Goal: Task Accomplishment & Management: Manage account settings

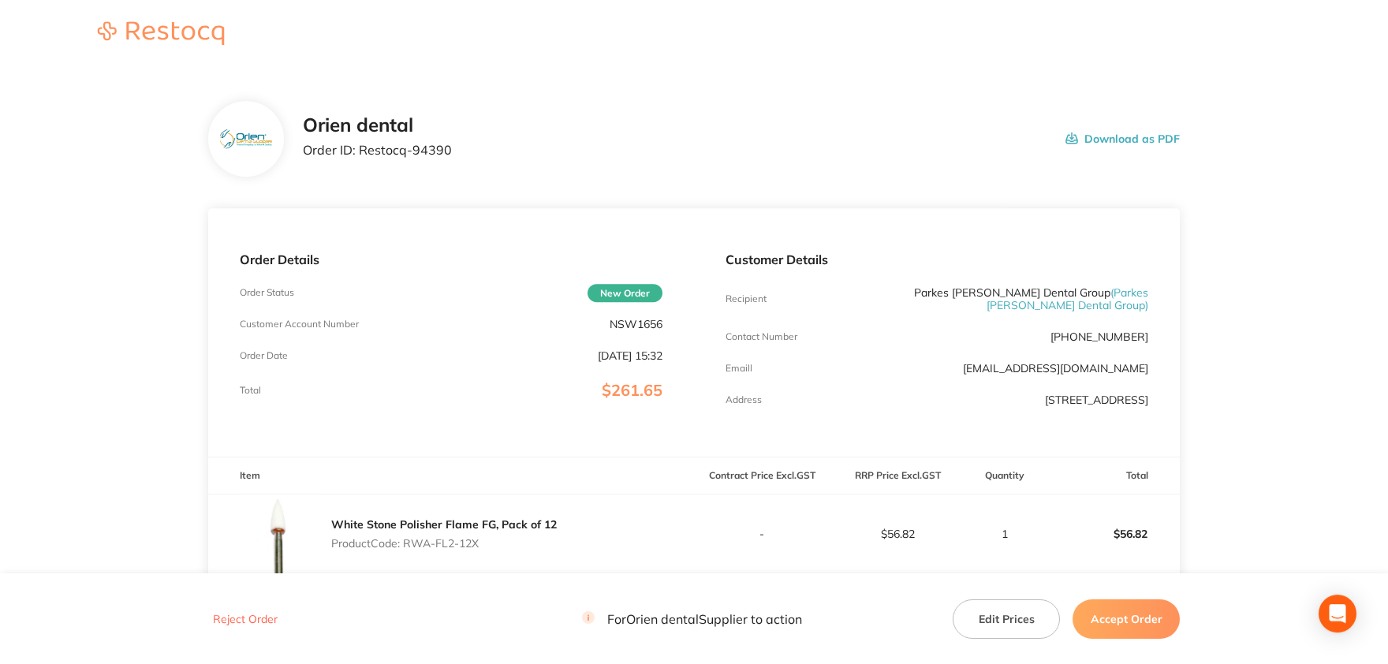
scroll to position [260, 0]
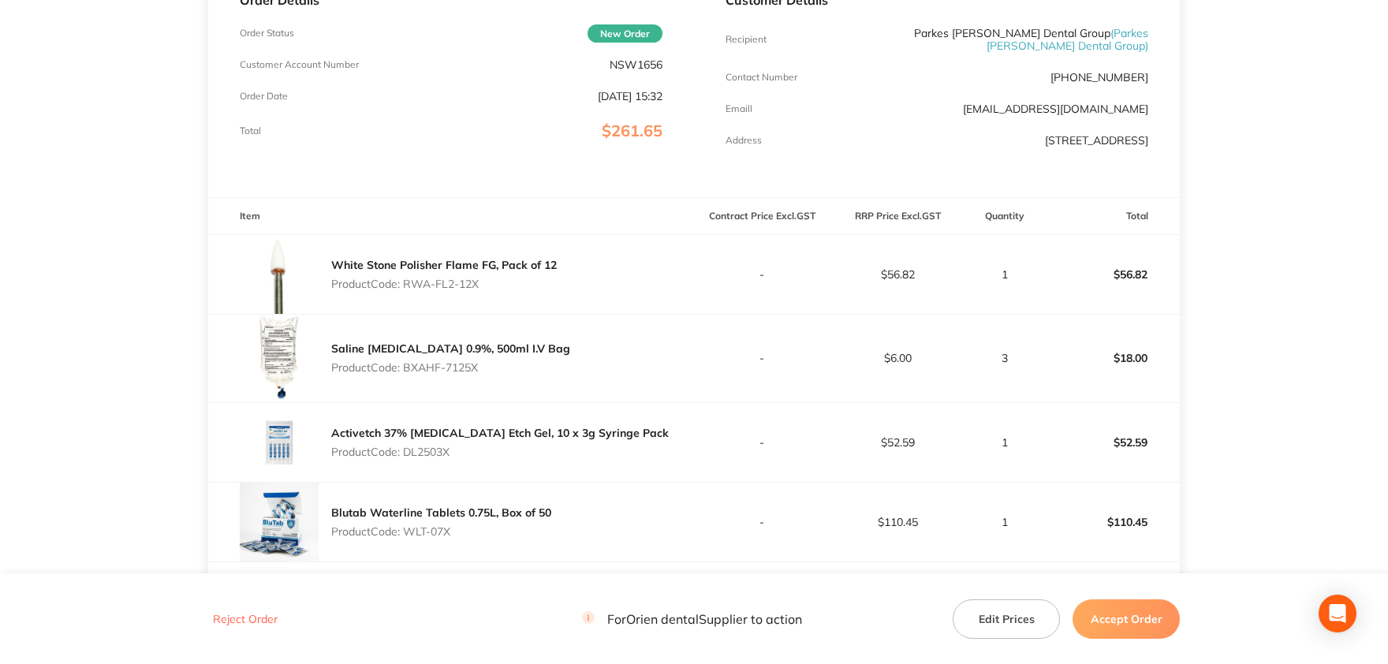
click at [633, 64] on p "NSW1656" at bounding box center [636, 64] width 53 height 13
copy p "NSW1656"
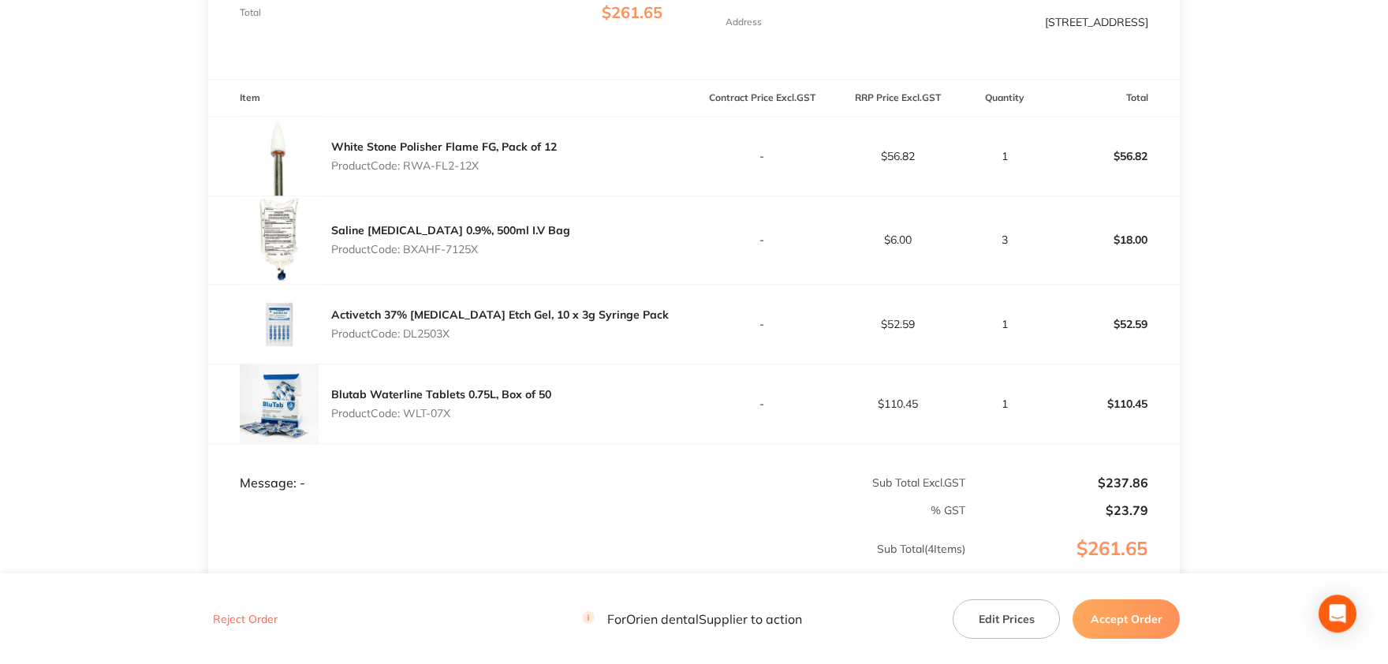
scroll to position [347, 0]
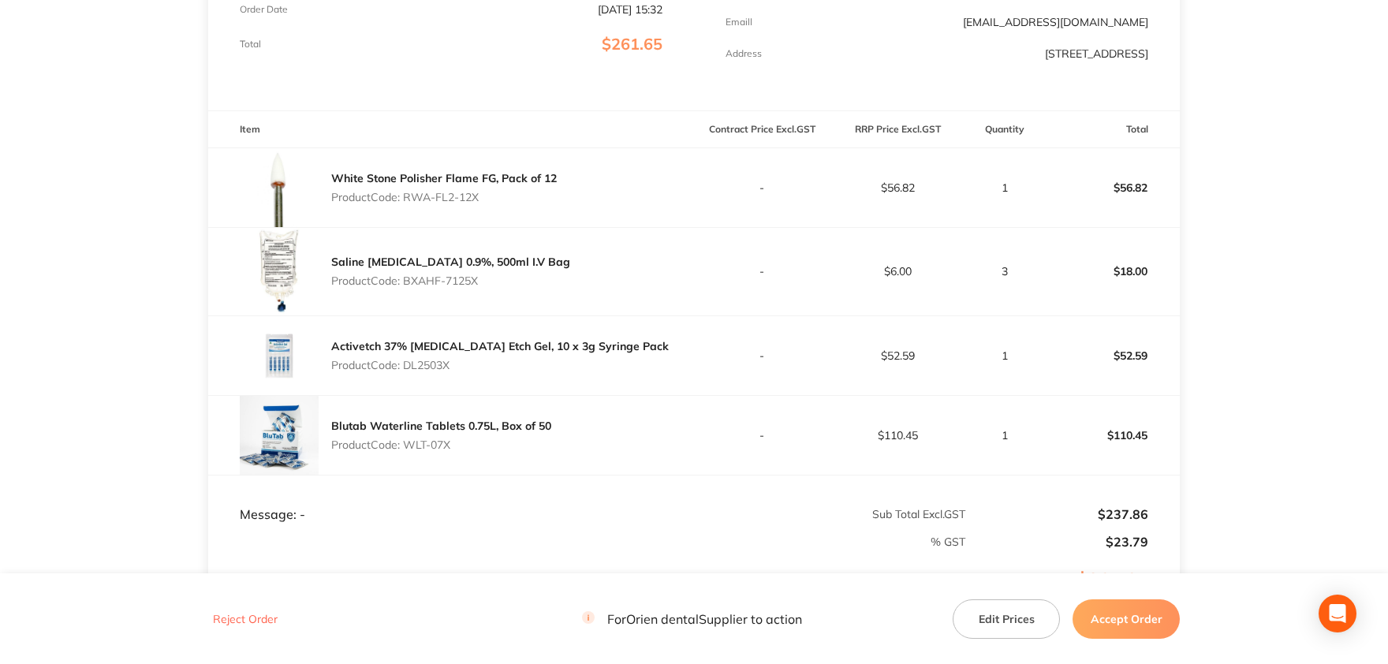
drag, startPoint x: 484, startPoint y: 198, endPoint x: 404, endPoint y: 199, distance: 80.5
click at [404, 199] on p "Product Code: RWA-FL2-12X" at bounding box center [444, 197] width 226 height 13
copy p "RWA-FL2-12X"
drag, startPoint x: 479, startPoint y: 278, endPoint x: 408, endPoint y: 280, distance: 71.0
click at [408, 280] on p "Product Code: BXAHF-7125X" at bounding box center [450, 281] width 239 height 13
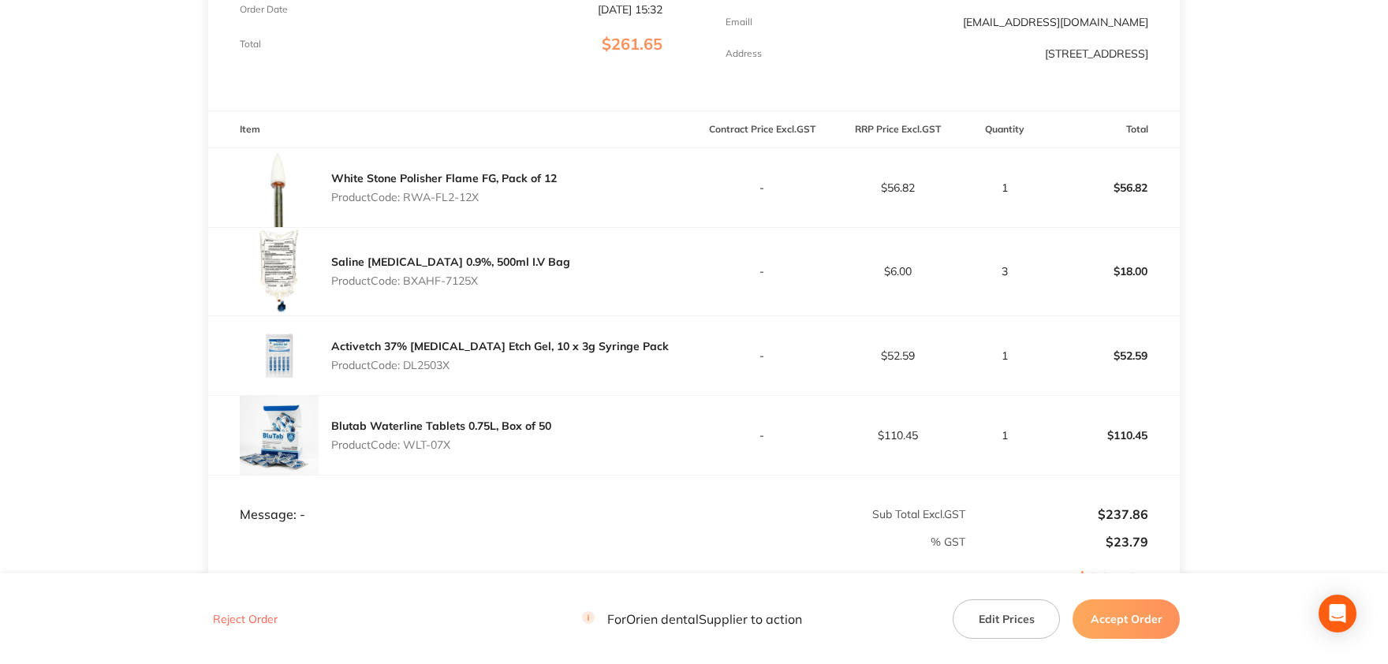
copy p "BXAHF-7125X"
click at [437, 362] on p "Product Code: DL2503X" at bounding box center [500, 365] width 338 height 13
copy p "DL2503X"
drag, startPoint x: 453, startPoint y: 442, endPoint x: 409, endPoint y: 442, distance: 44.2
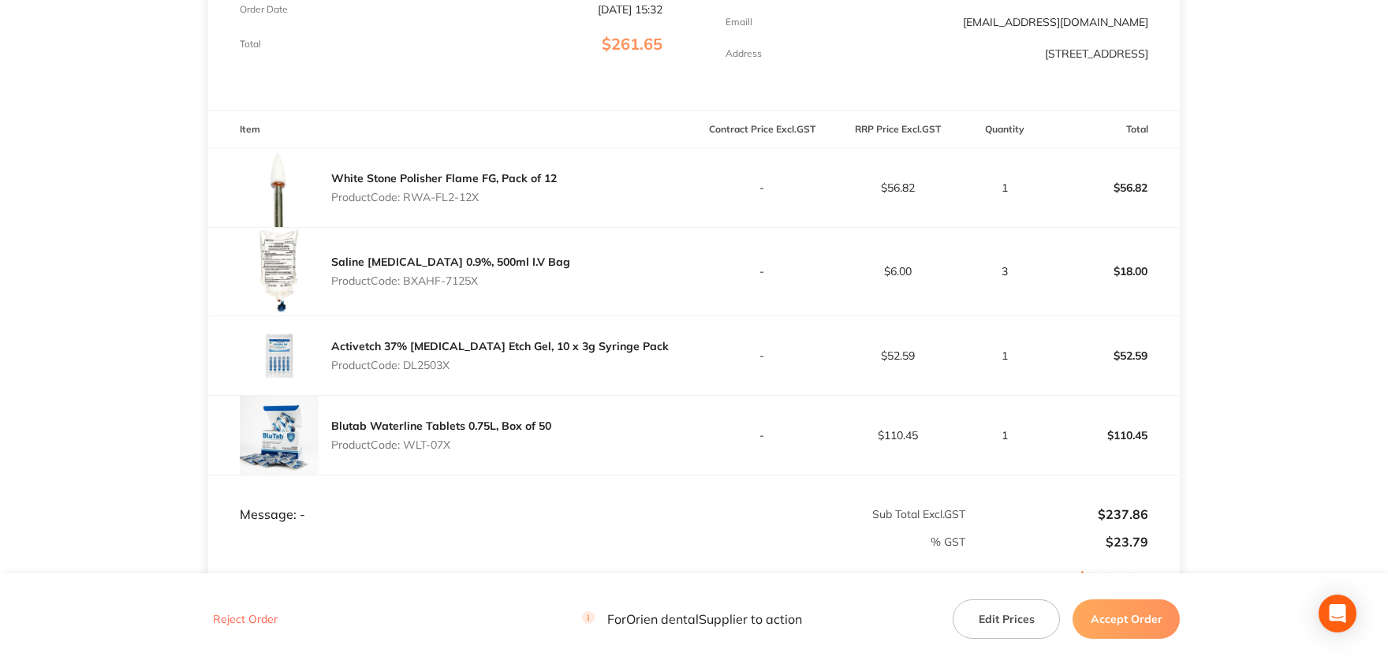
click at [409, 442] on p "Product Code: WLT-07X" at bounding box center [441, 445] width 220 height 13
copy p "WLT-07X"
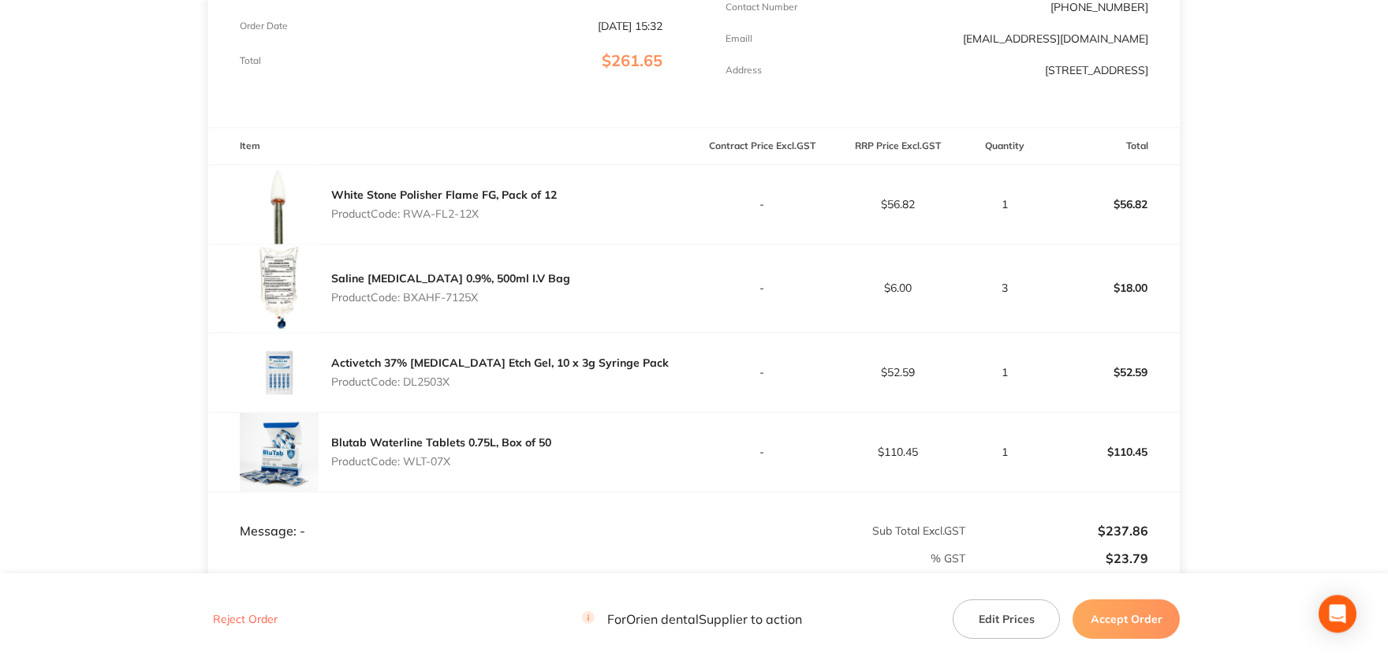
scroll to position [368, 0]
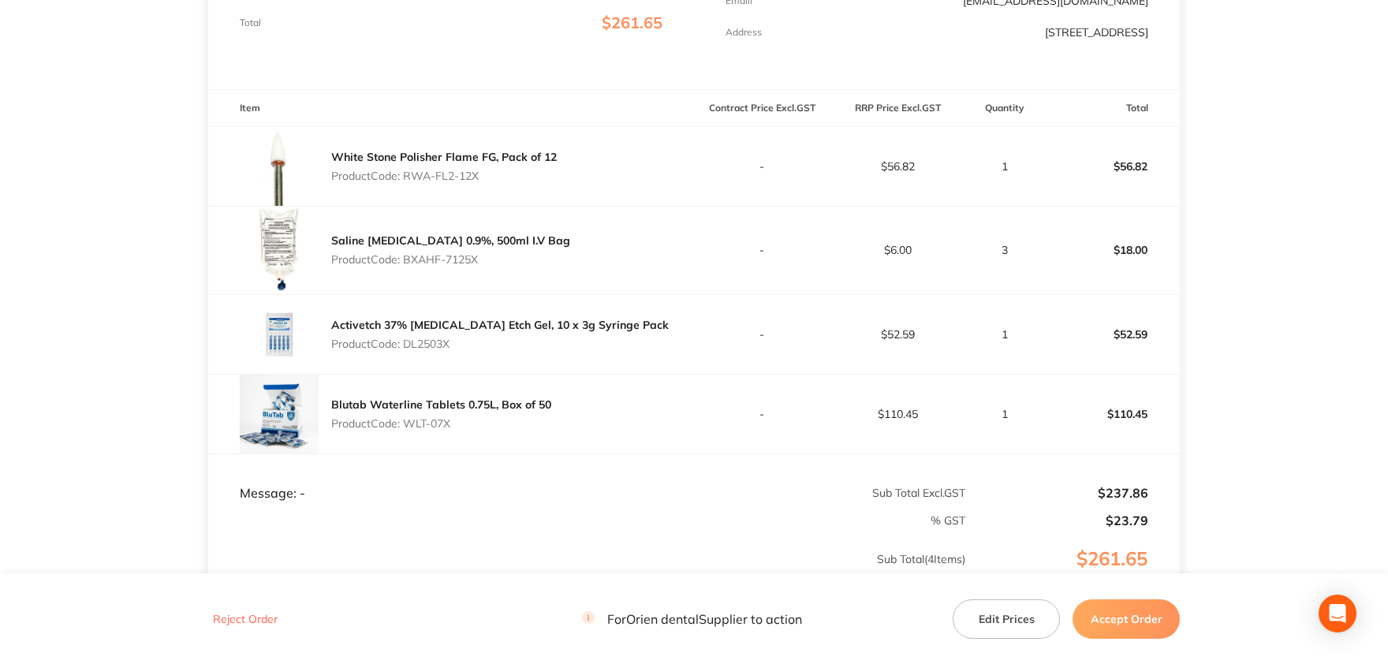
click at [999, 621] on button "Edit Prices" at bounding box center [1006, 618] width 107 height 39
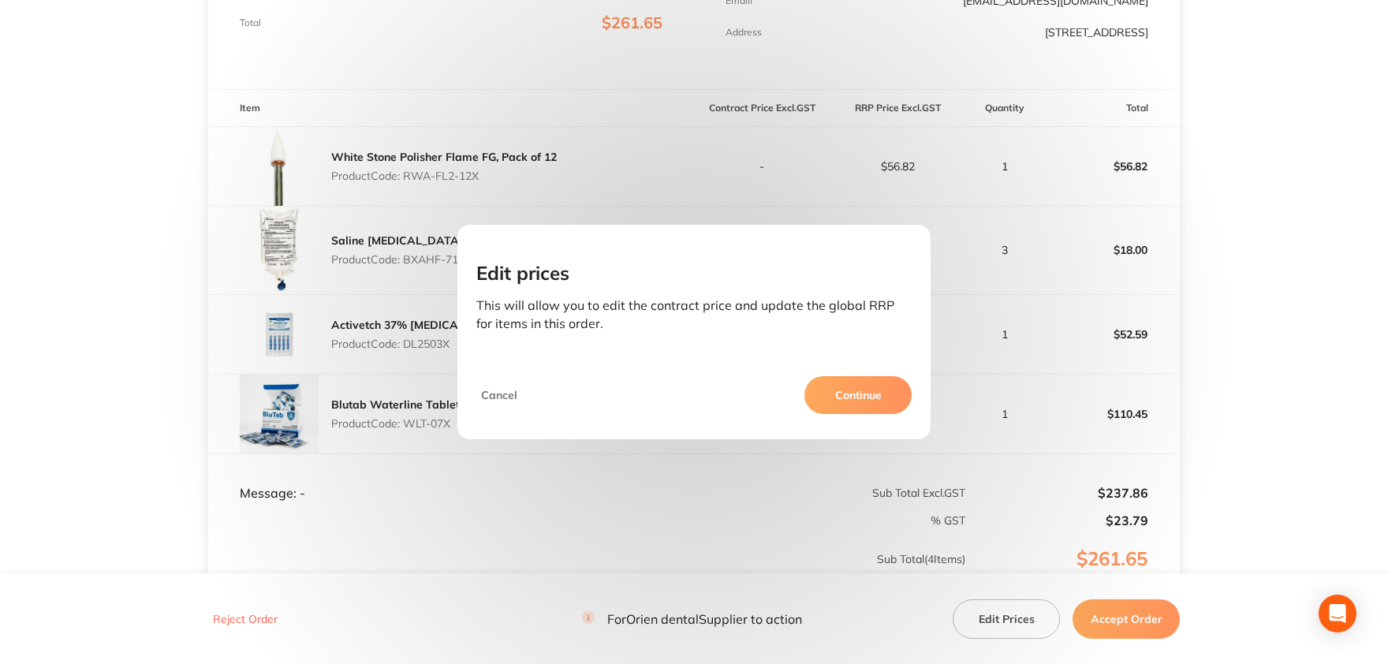
click at [866, 398] on button "Continue" at bounding box center [858, 395] width 107 height 38
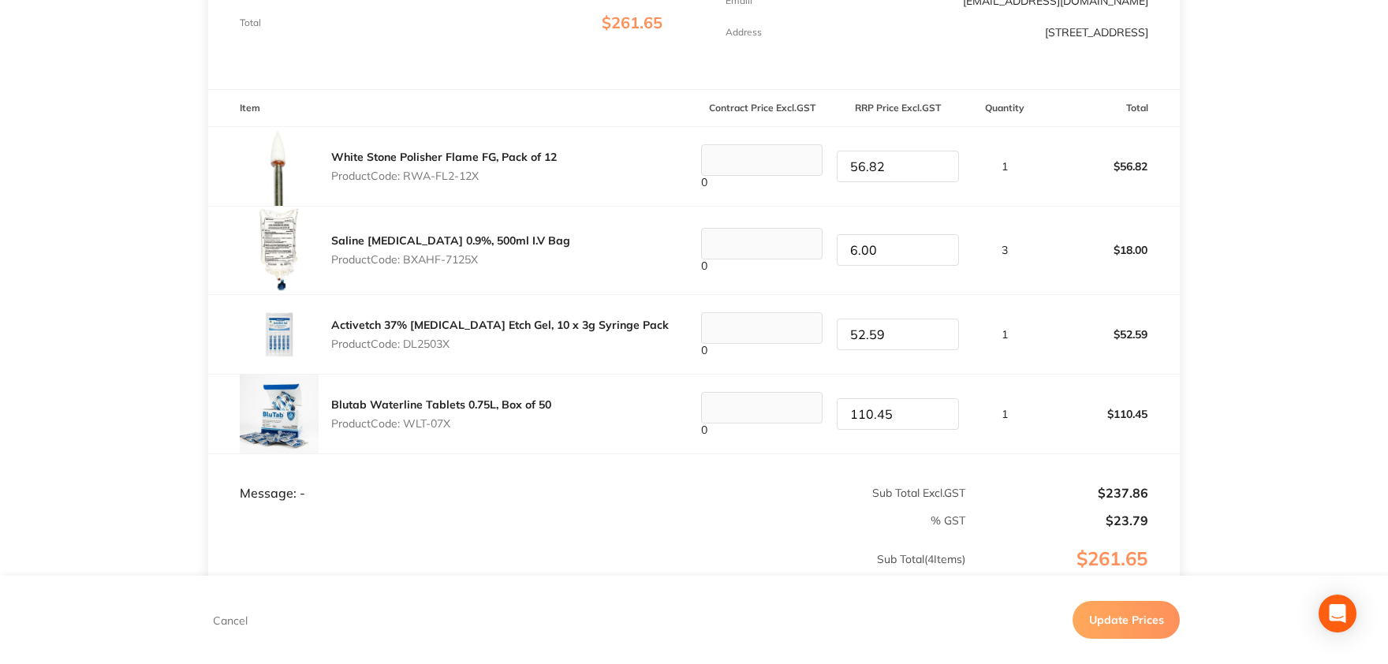
drag, startPoint x: 901, startPoint y: 327, endPoint x: 765, endPoint y: 342, distance: 136.6
click at [837, 342] on input "52.59" at bounding box center [897, 335] width 121 height 32
type input "54.09"
click at [1126, 619] on button "Update Prices" at bounding box center [1126, 620] width 107 height 38
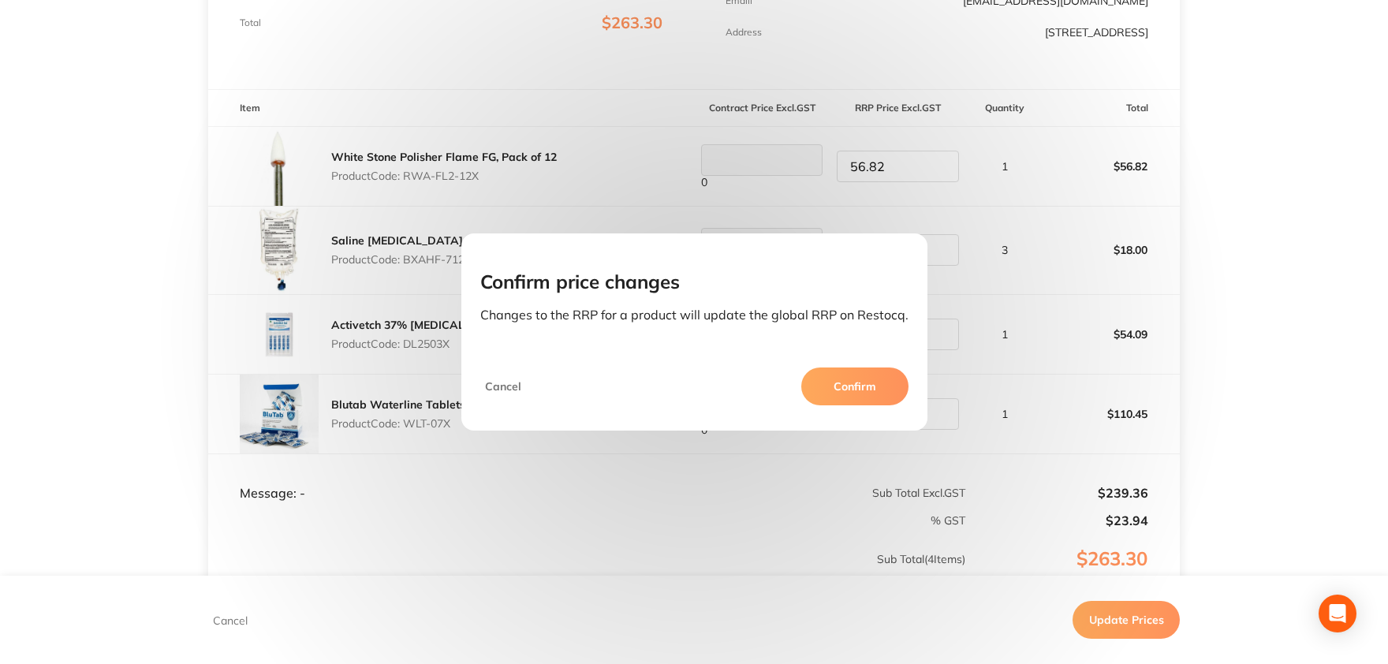
click at [857, 386] on button "Confirm" at bounding box center [854, 387] width 107 height 38
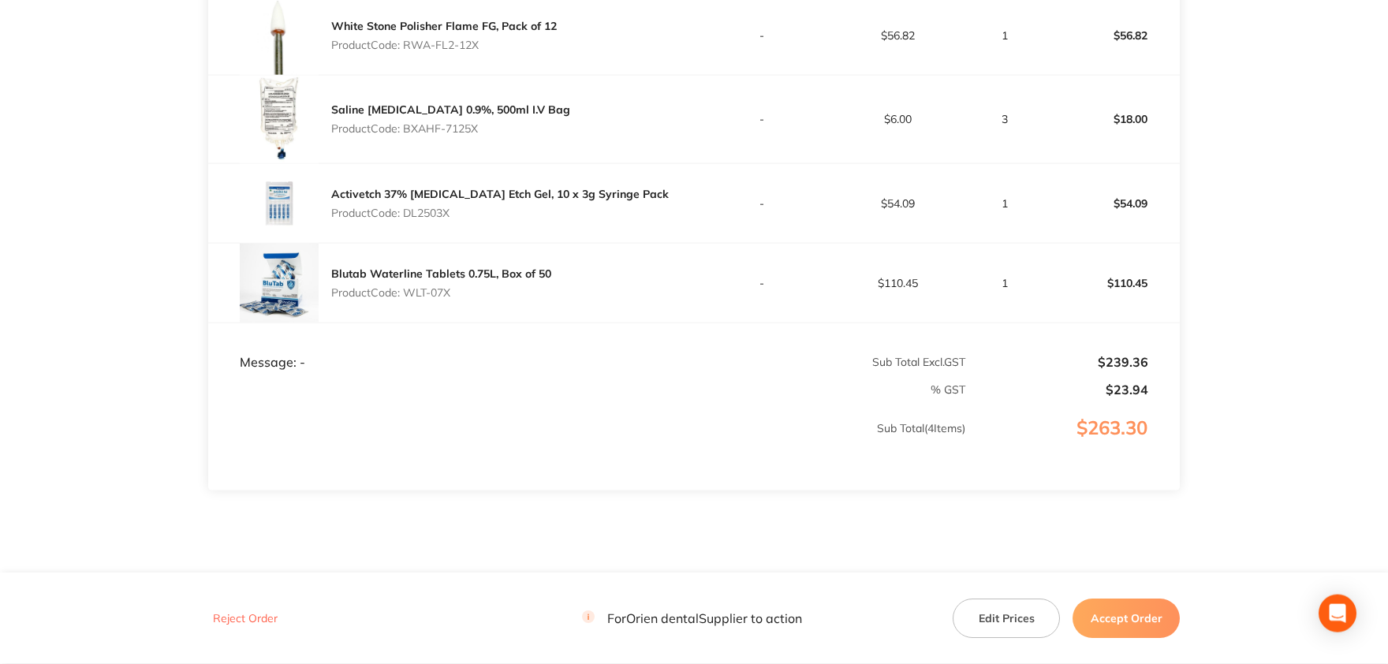
scroll to position [455, 0]
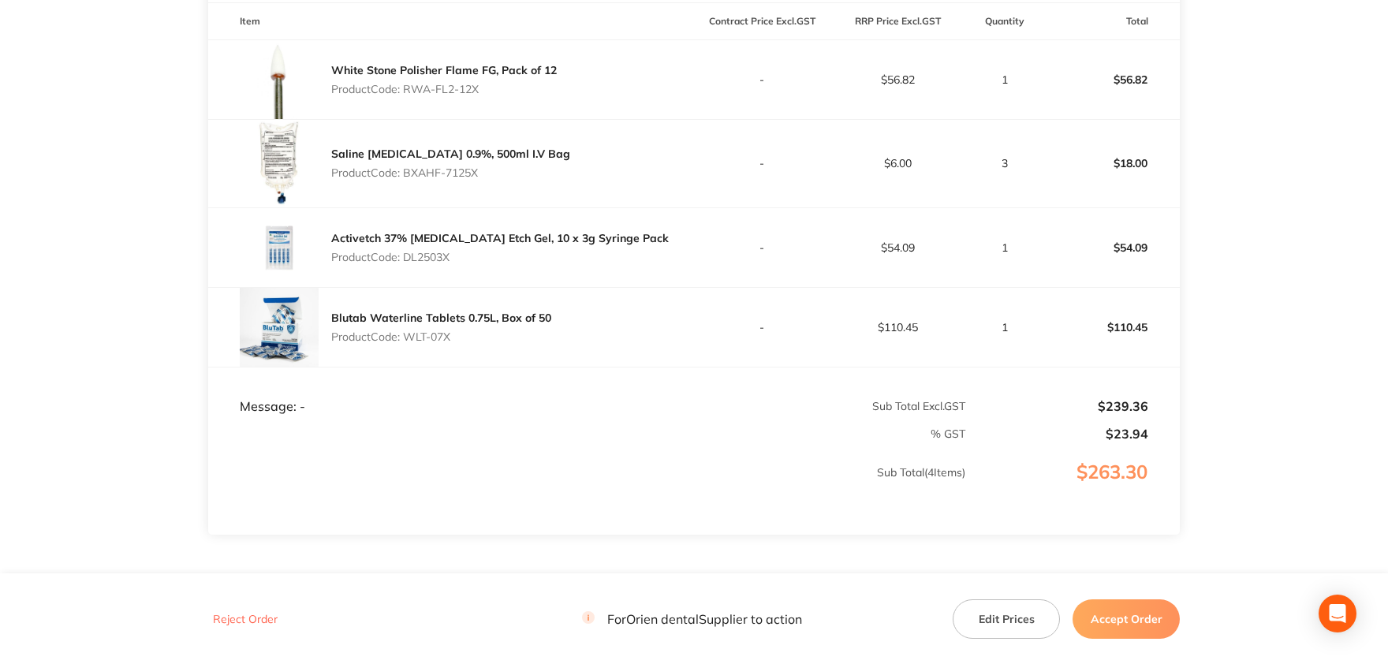
click at [1102, 622] on button "Accept Order" at bounding box center [1126, 618] width 107 height 39
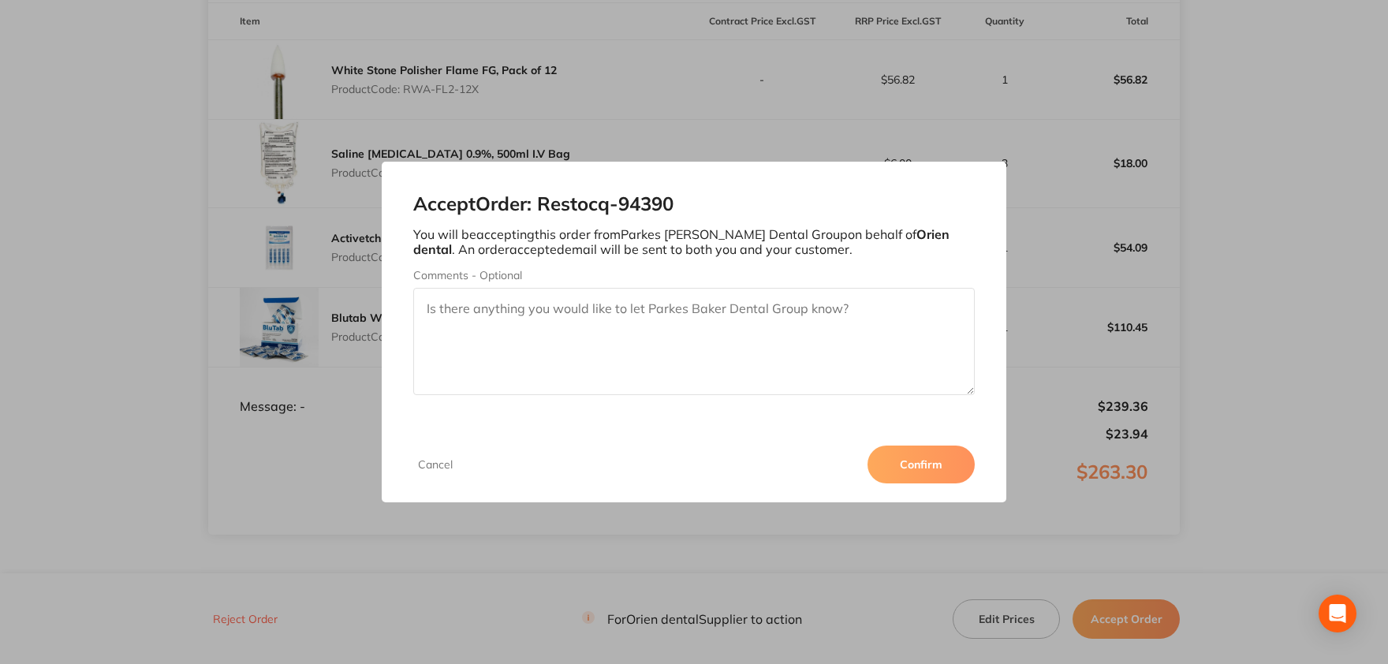
click at [934, 461] on button "Confirm" at bounding box center [921, 465] width 107 height 38
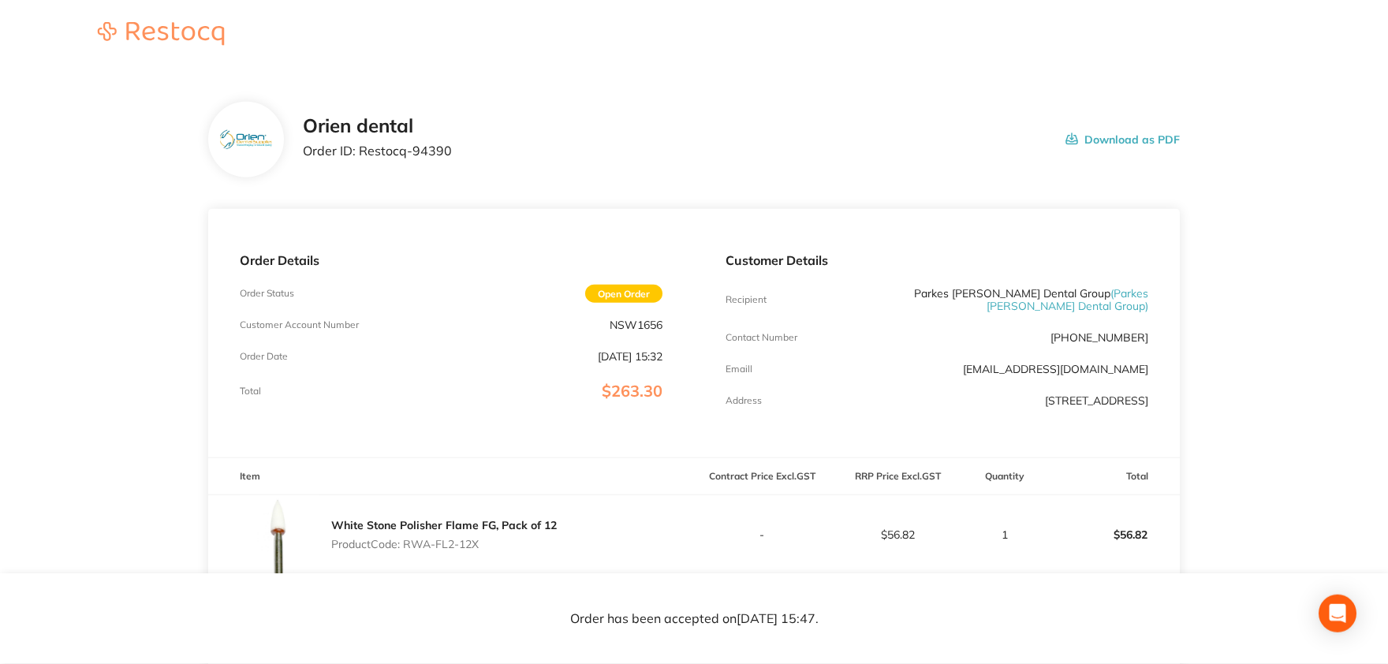
scroll to position [0, 0]
drag, startPoint x: 446, startPoint y: 151, endPoint x: 361, endPoint y: 148, distance: 85.3
click at [361, 148] on p "Order ID: Restocq- 94390" at bounding box center [377, 151] width 149 height 14
